Goal: Entertainment & Leisure: Consume media (video, audio)

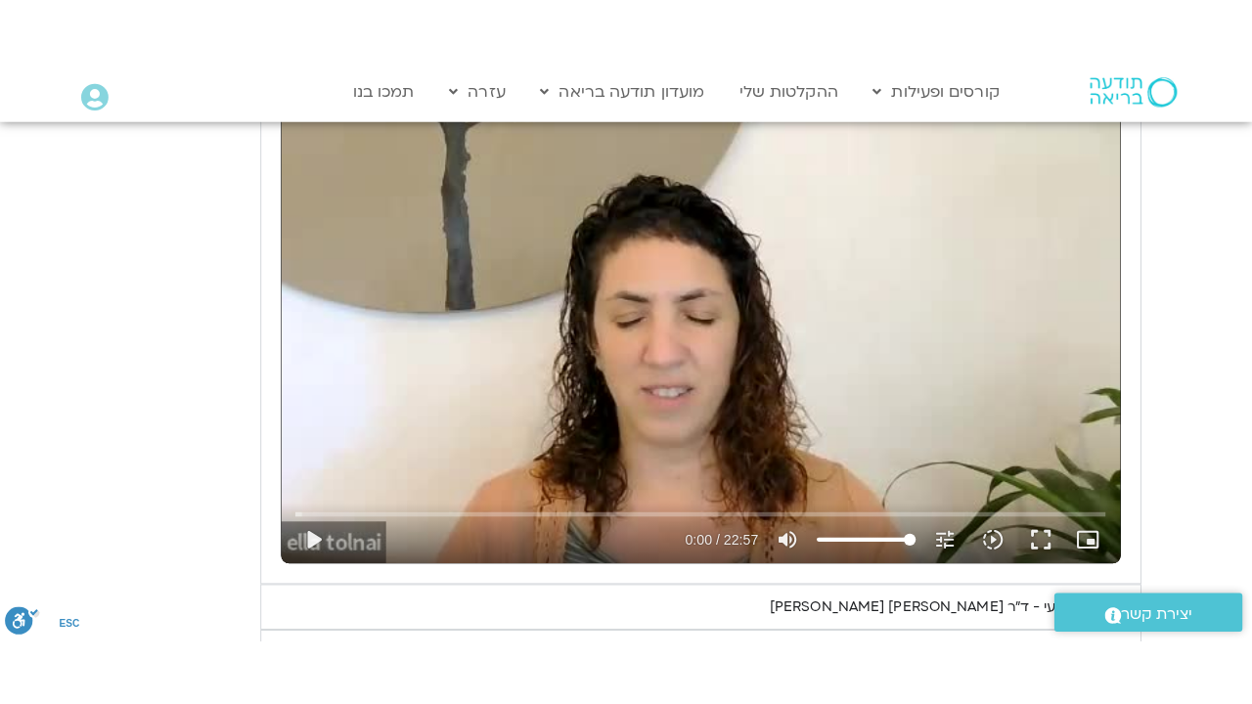
scroll to position [3278, 0]
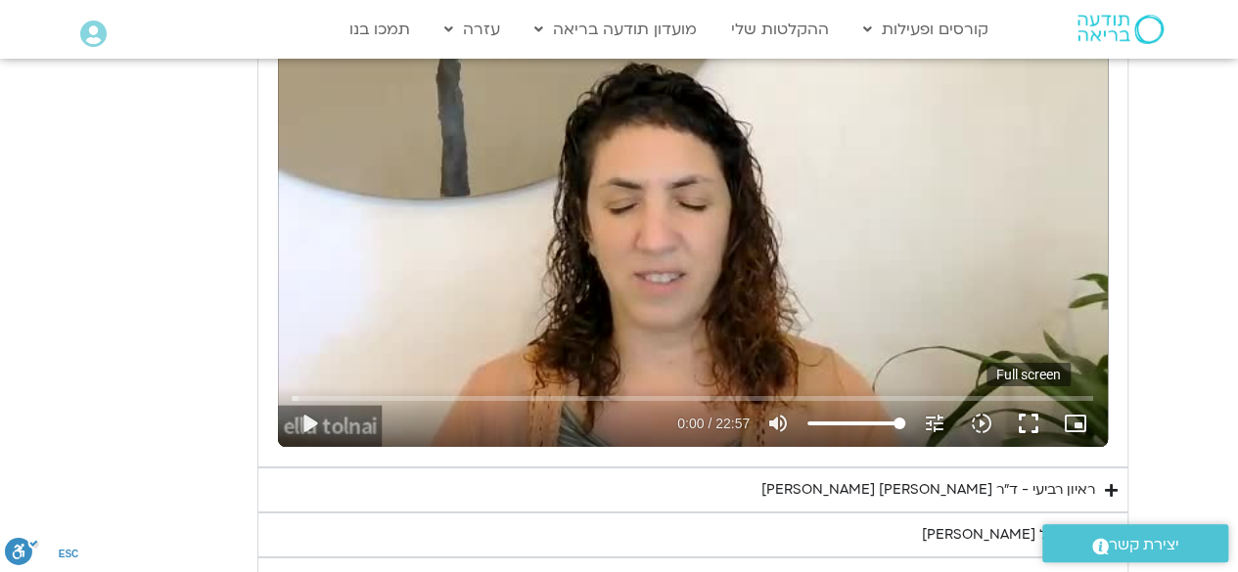
click at [1021, 410] on button "fullscreen" at bounding box center [1028, 423] width 47 height 47
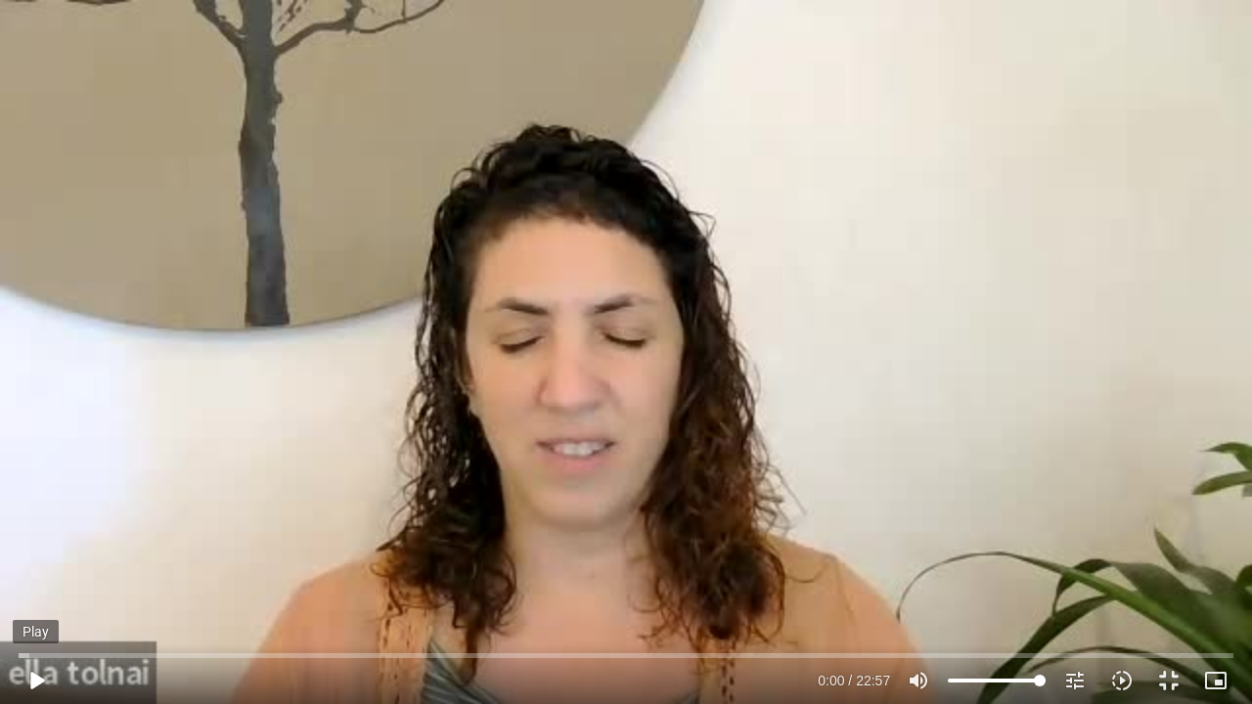
click at [41, 679] on button "play_arrow" at bounding box center [36, 680] width 47 height 47
type input "0.83587"
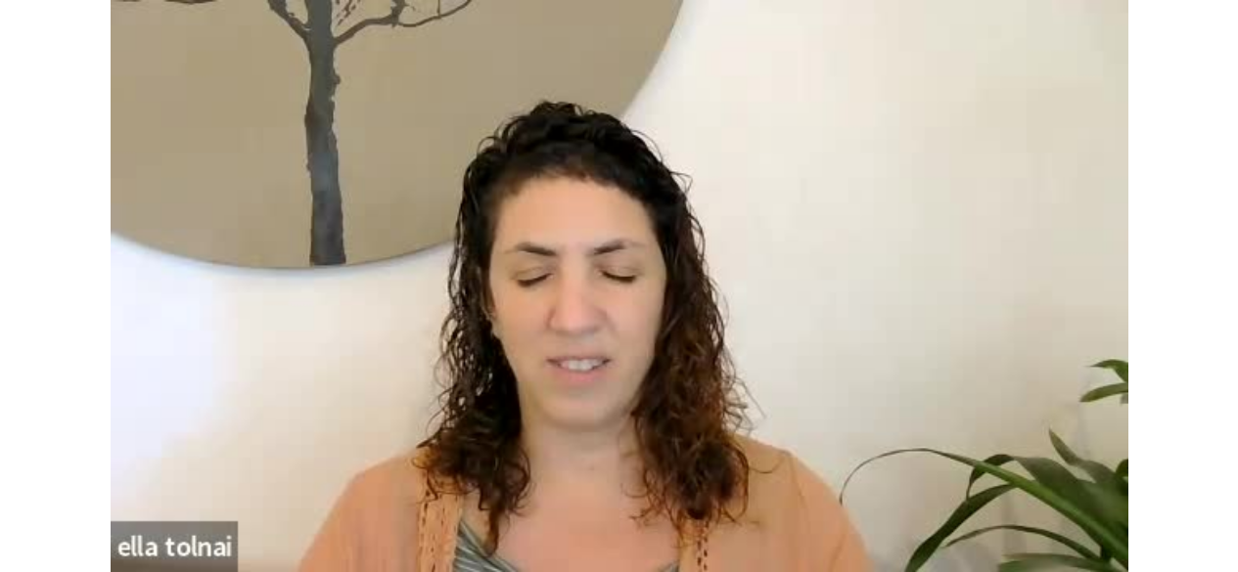
scroll to position [3326, 0]
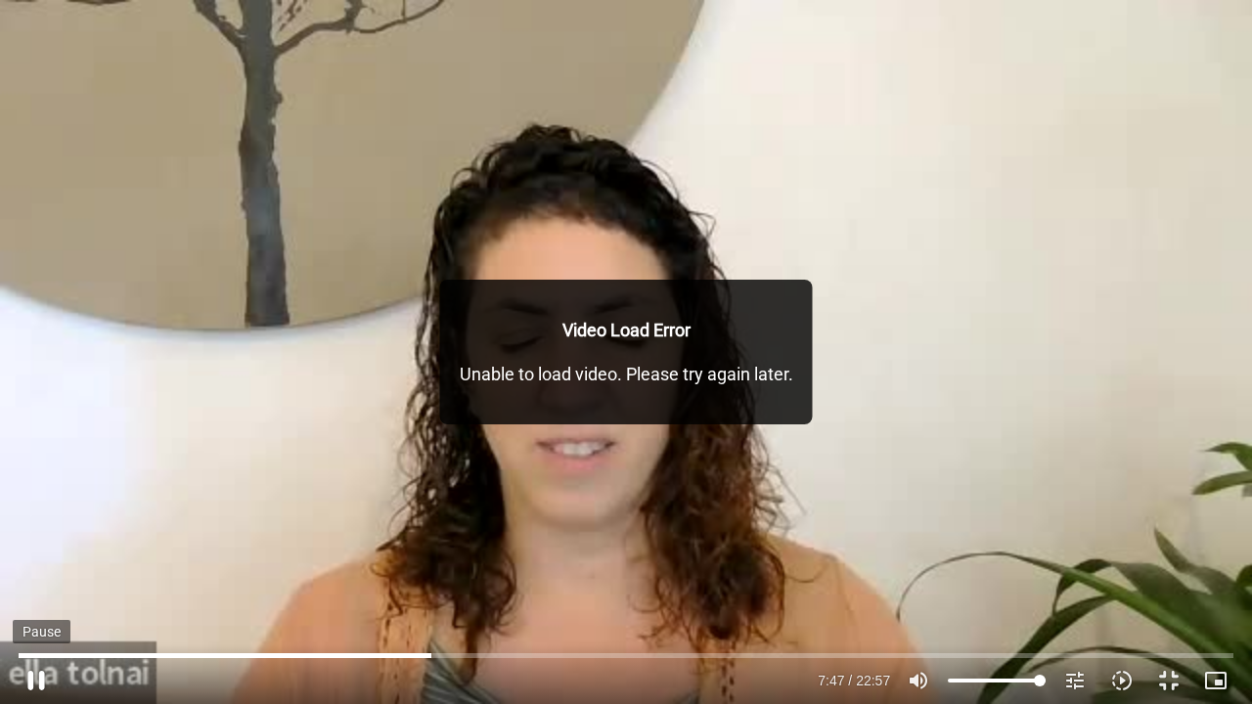
click at [34, 678] on button "pause" at bounding box center [36, 680] width 47 height 47
type input "467.946667"
click at [31, 685] on button "play_arrow" at bounding box center [36, 680] width 47 height 47
click at [35, 683] on button "pause" at bounding box center [36, 680] width 47 height 47
click at [385, 411] on div "Skip Ad 3:52 play_arrow 7:47 / 22:57 volume_up Mute tune Resolution Auto 240p s…" at bounding box center [626, 352] width 1252 height 704
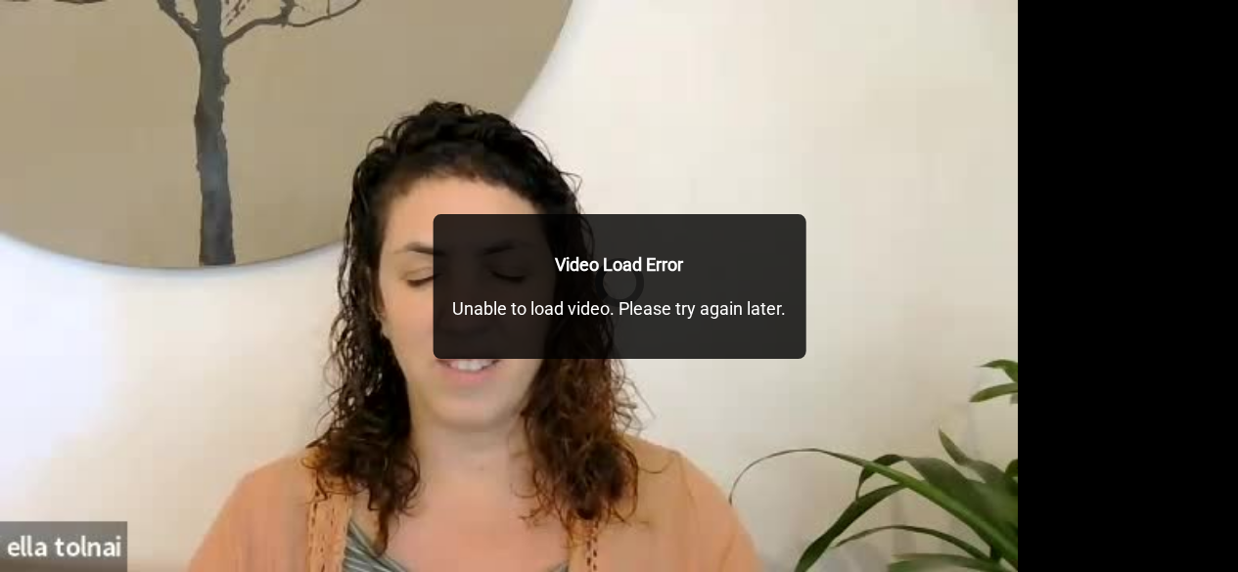
scroll to position [2739, 0]
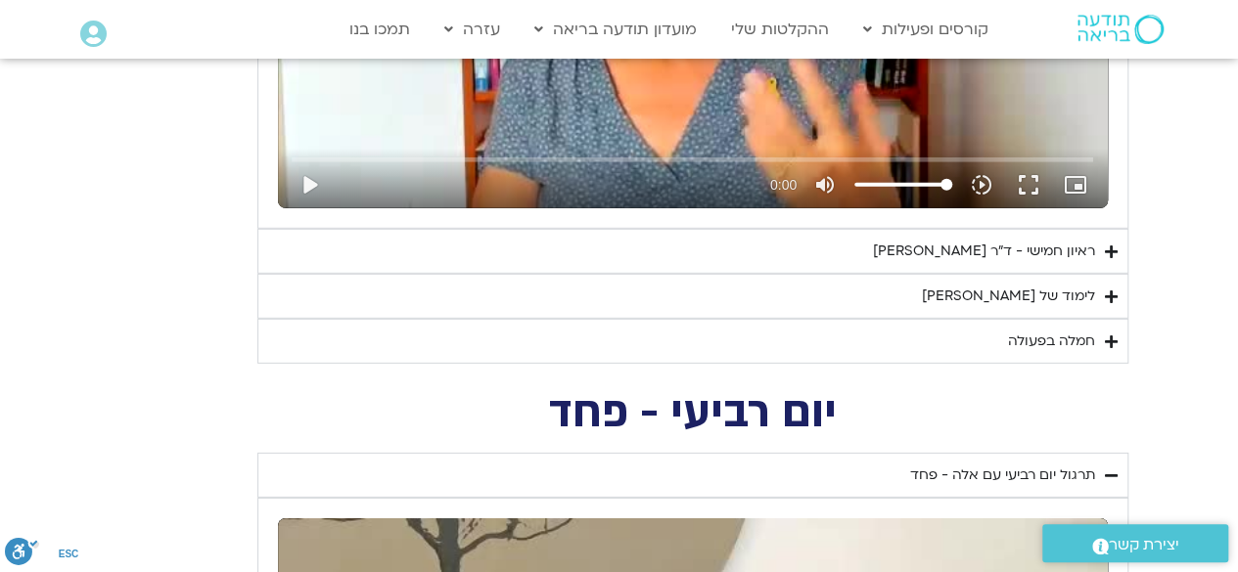
click at [955, 240] on div "ראיון חמישי - ד"ר [PERSON_NAME] אל-בר [PERSON_NAME]" at bounding box center [984, 251] width 222 height 23
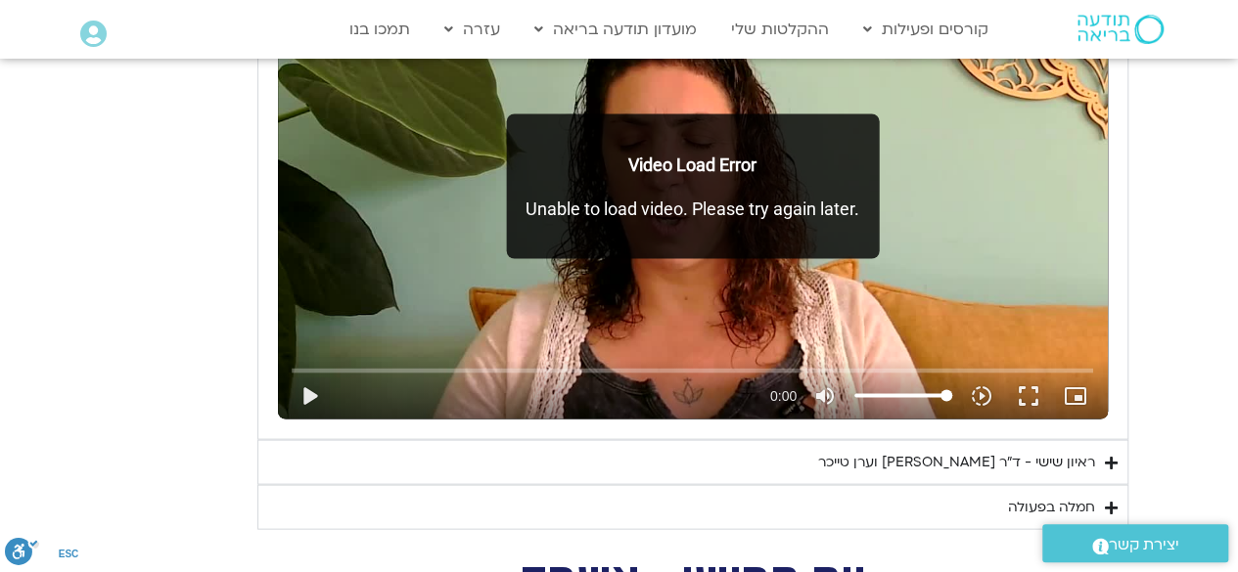
scroll to position [1859, 0]
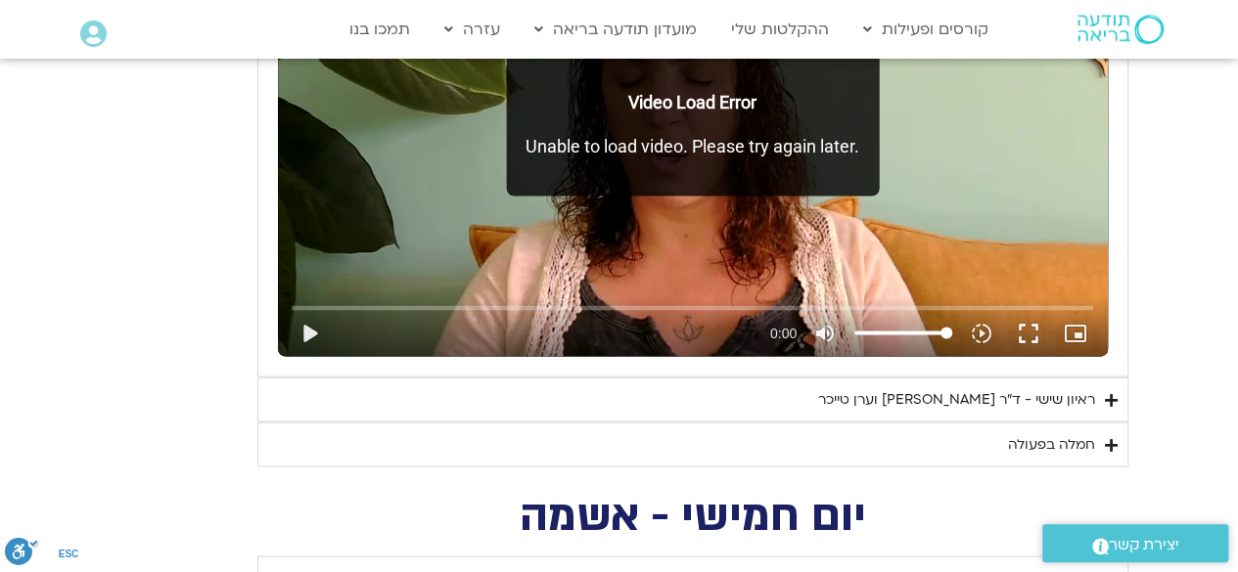
click at [915, 397] on div "ראיון שישי - ד"ר [PERSON_NAME] [PERSON_NAME]" at bounding box center [956, 399] width 277 height 23
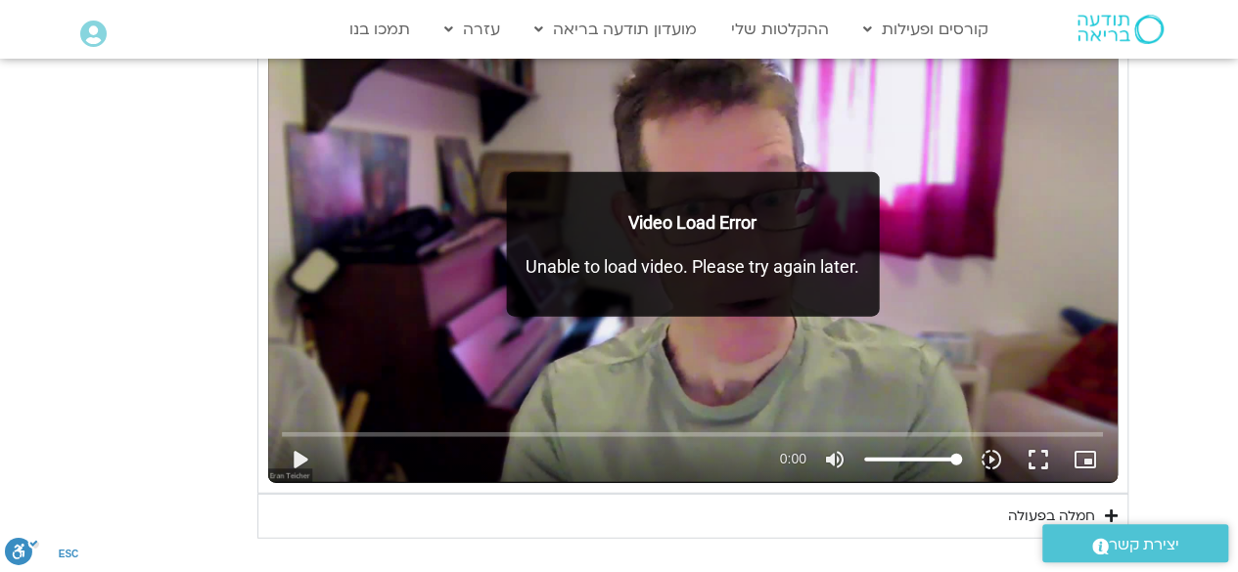
scroll to position [2348, 0]
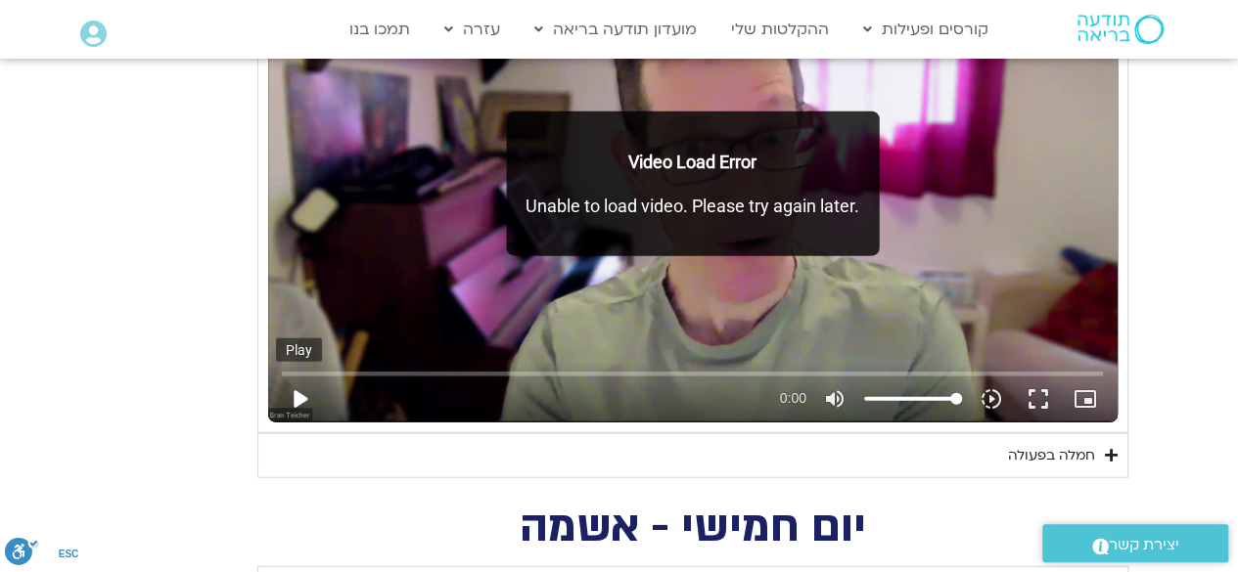
click at [305, 390] on button "play_arrow" at bounding box center [299, 399] width 47 height 47
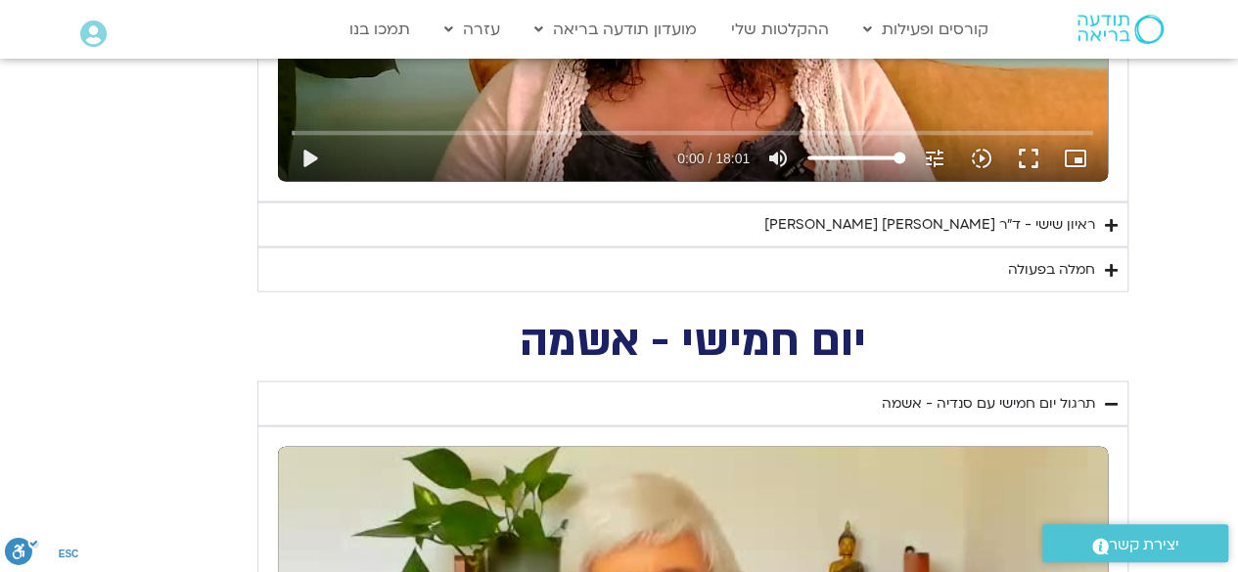
scroll to position [2030, 0]
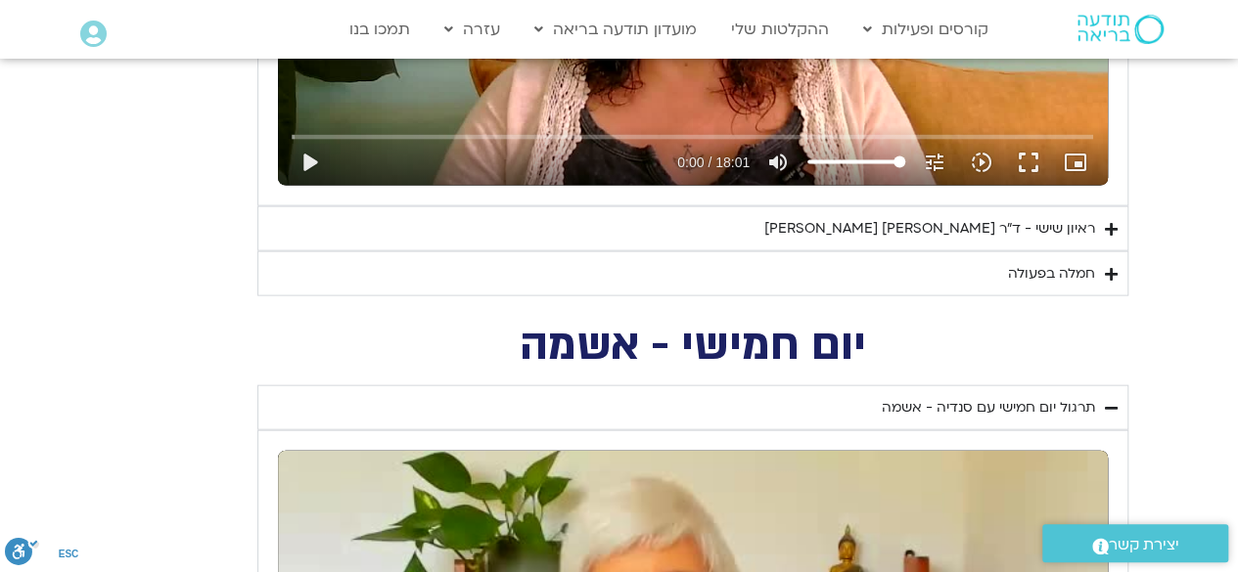
click at [758, 232] on summary "ראיון שישי - ד"ר [PERSON_NAME] [PERSON_NAME]" at bounding box center [692, 228] width 871 height 45
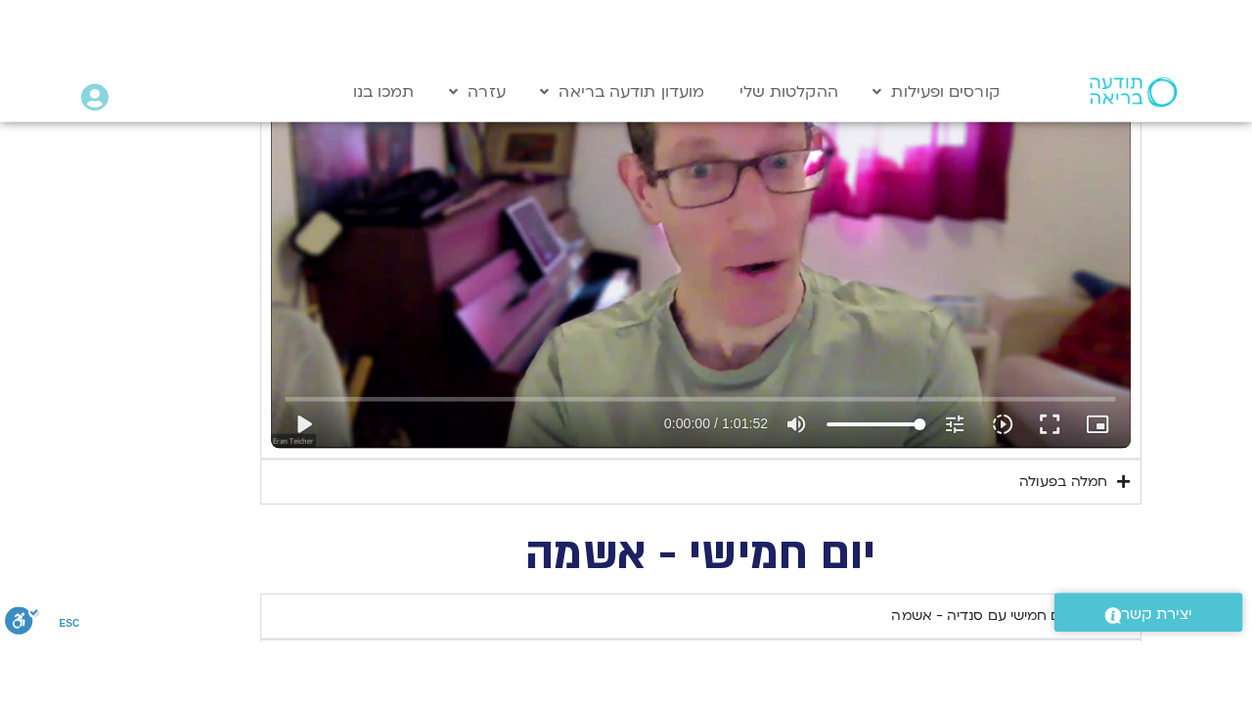
scroll to position [2421, 0]
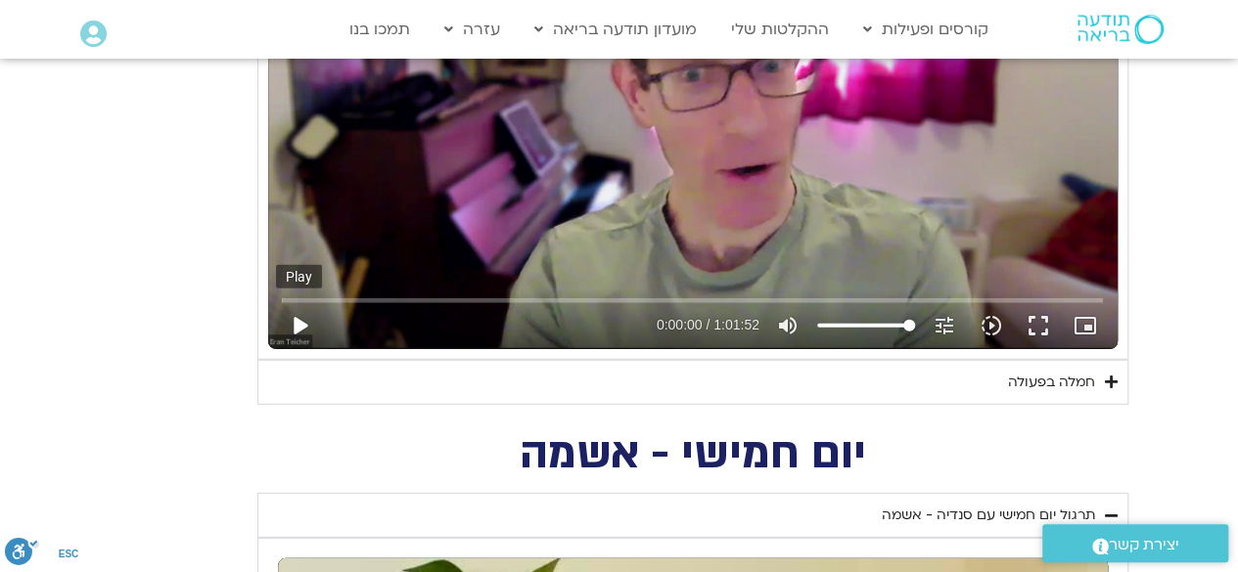
click at [297, 323] on button "play_arrow" at bounding box center [299, 325] width 47 height 47
click at [1032, 318] on button "fullscreen" at bounding box center [1038, 325] width 47 height 47
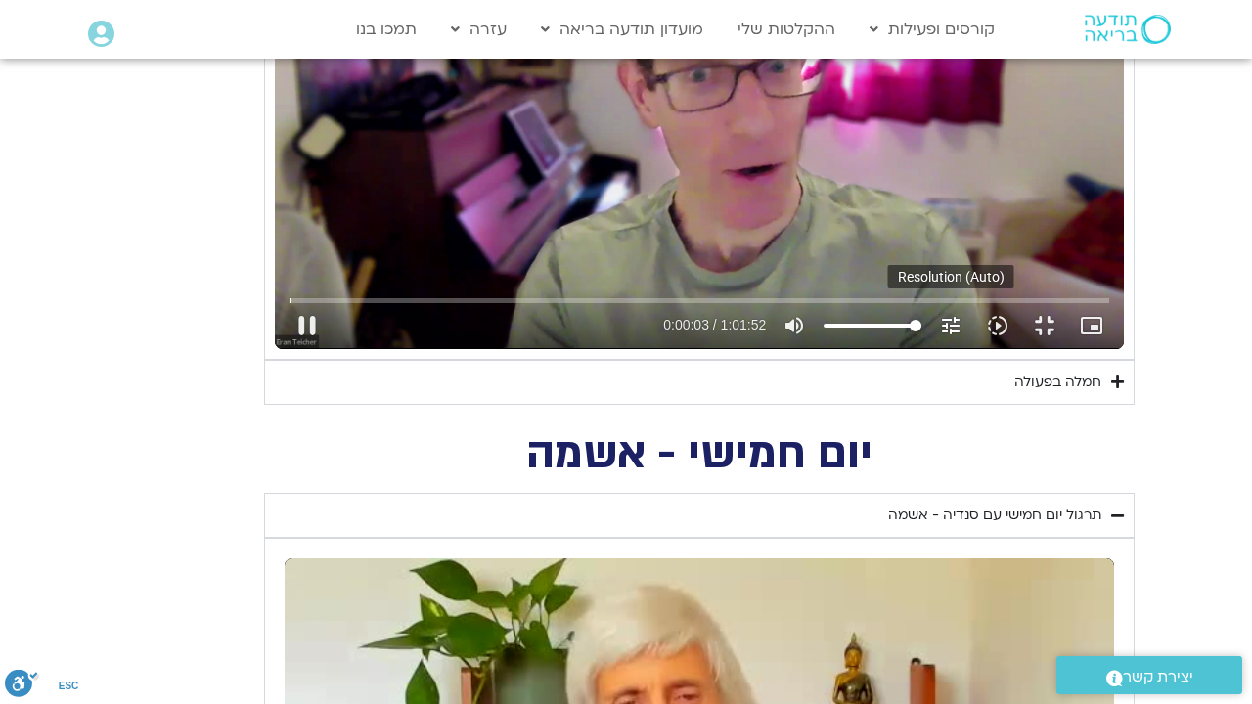
type input "3.898198"
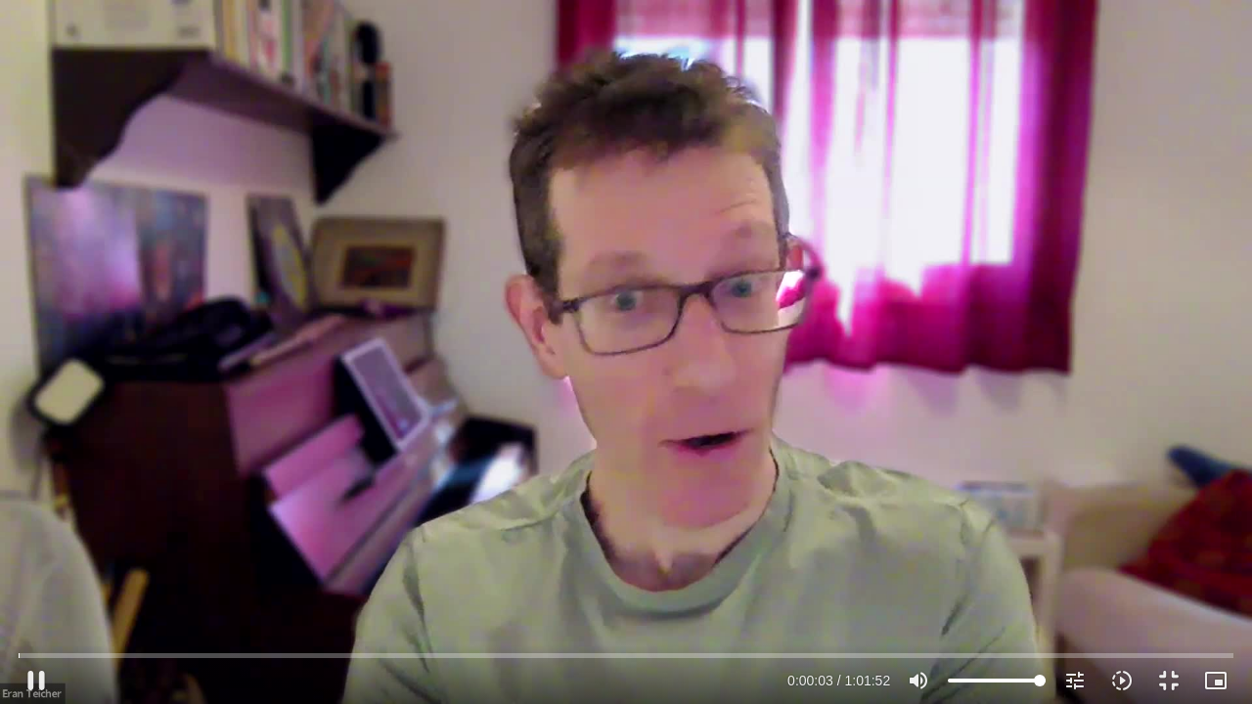
click at [143, 612] on div "Skip Ad 47:23 pause 0:00:03 / 1:01:52 volume_up Mute tune Resolution Auto 240p …" at bounding box center [626, 352] width 1252 height 704
type input "3.946667"
click at [41, 682] on button "play_arrow" at bounding box center [36, 680] width 47 height 47
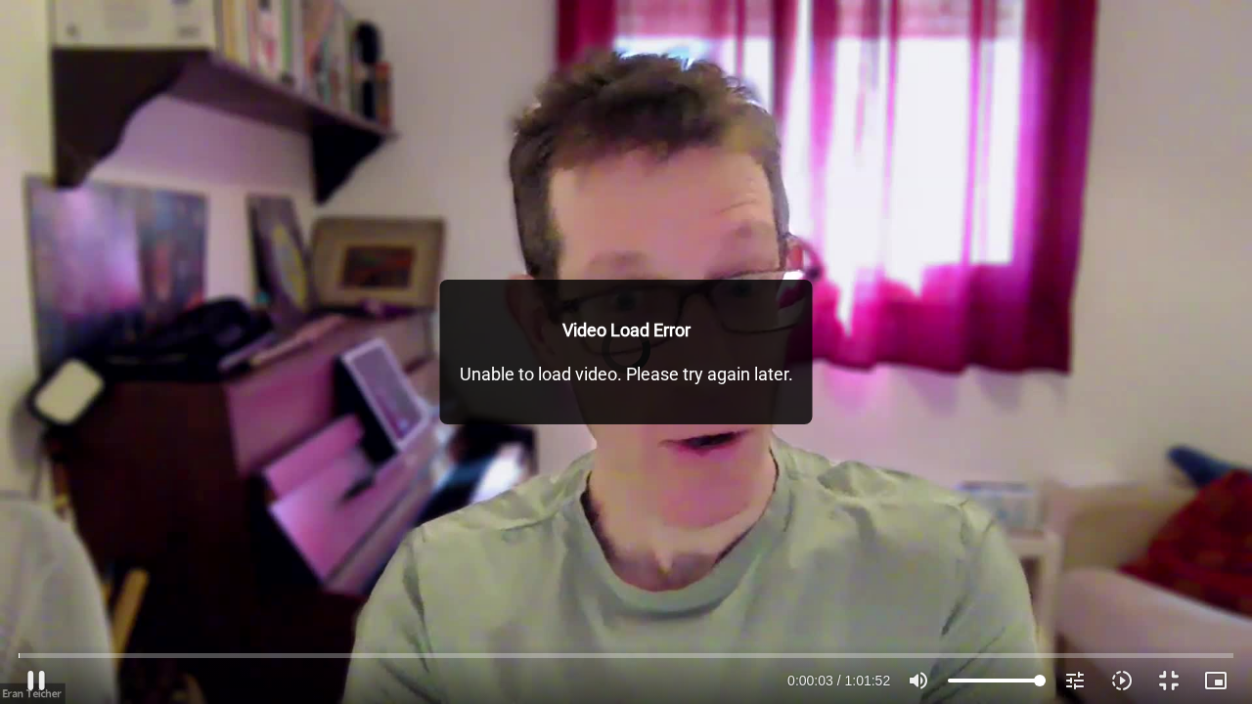
click at [76, 589] on div "Skip Ad 2:16 pause 0:00:03 / 1:01:52 volume_up Mute tune Resolution Auto 240p s…" at bounding box center [626, 352] width 1252 height 704
click at [746, 134] on div "Skip Ad 2:16 play_arrow 0:00:03 / 1:01:52 volume_up Mute tune Resolution Auto 2…" at bounding box center [626, 352] width 1252 height 704
click at [41, 64] on div "Skip Ad 2:16 pause 0:00:03 / 1:01:52 volume_up Mute tune Resolution Auto 240p s…" at bounding box center [626, 352] width 1252 height 704
click at [892, 162] on div "Skip Ad 2:16 play_arrow 0:00:03 / 1:01:52 volume_up Mute tune Resolution Auto 2…" at bounding box center [626, 352] width 1252 height 704
click at [41, 678] on button "pause" at bounding box center [36, 680] width 47 height 47
